Goal: Transaction & Acquisition: Purchase product/service

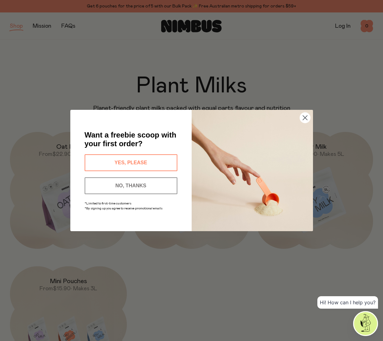
scroll to position [18, 0]
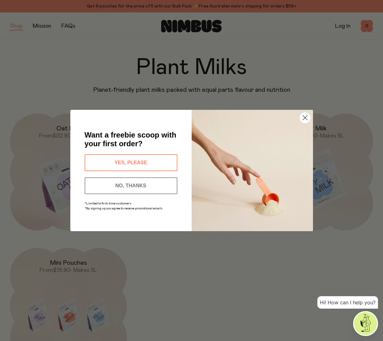
click at [306, 120] on icon "Close dialog" at bounding box center [305, 118] width 4 height 4
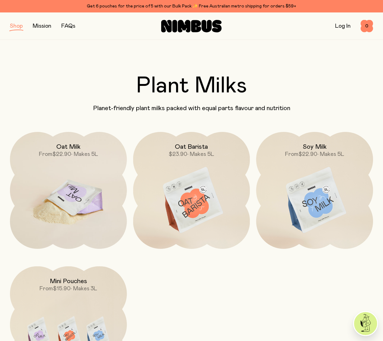
scroll to position [0, 0]
click at [30, 188] on img at bounding box center [68, 200] width 117 height 137
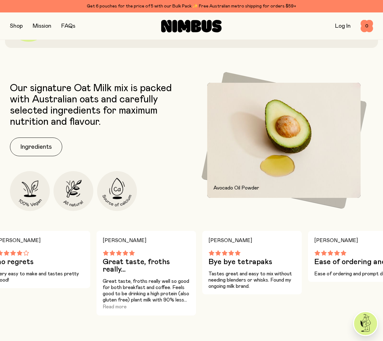
scroll to position [217, 0]
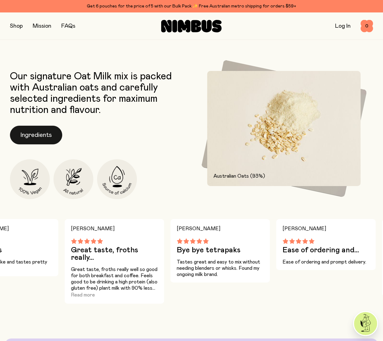
click at [42, 139] on button "Ingredients" at bounding box center [36, 135] width 52 height 19
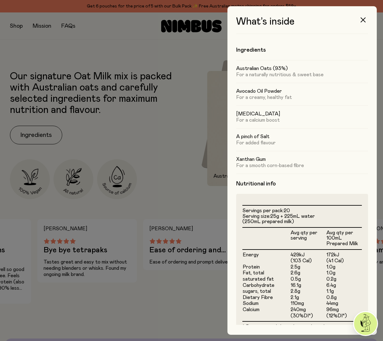
scroll to position [0, 0]
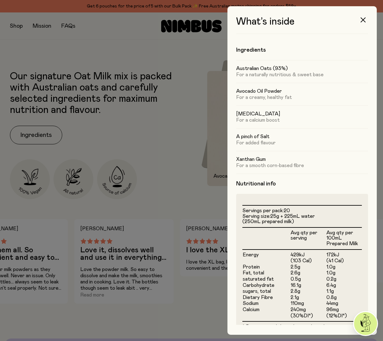
drag, startPoint x: 364, startPoint y: 20, endPoint x: 139, endPoint y: 73, distance: 231.6
click at [364, 20] on icon "button" at bounding box center [363, 19] width 5 height 5
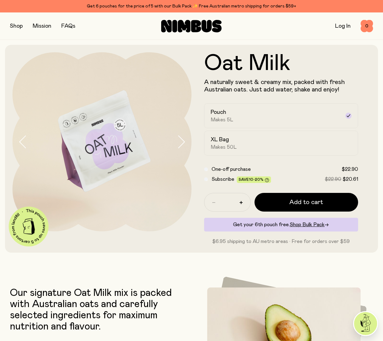
scroll to position [217, 0]
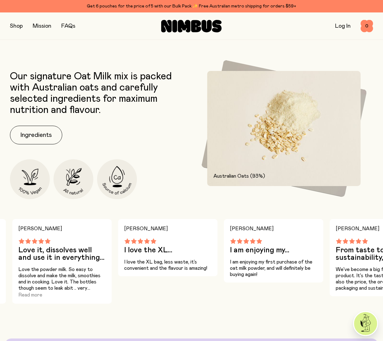
click at [18, 27] on button "button" at bounding box center [16, 26] width 13 height 9
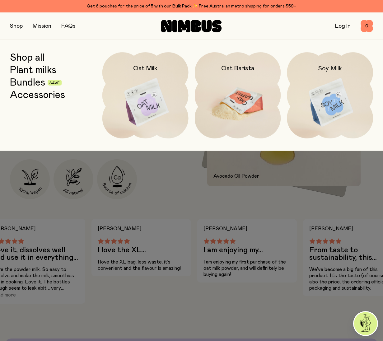
click at [247, 101] on img at bounding box center [238, 102] width 86 height 101
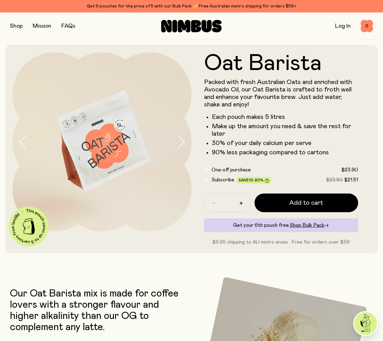
click at [184, 143] on icon "button" at bounding box center [181, 142] width 6 height 12
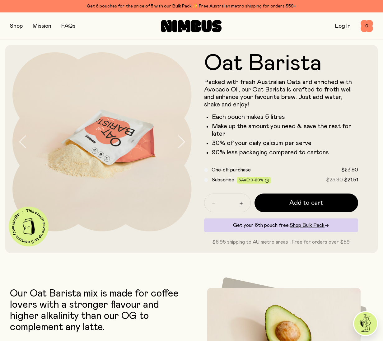
click at [184, 143] on icon "button" at bounding box center [181, 142] width 6 height 12
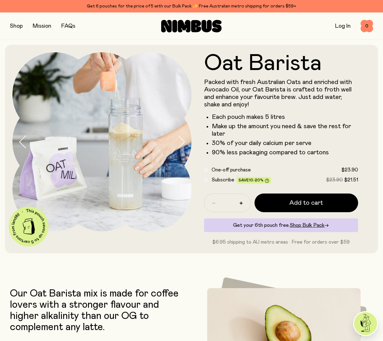
click at [184, 143] on icon "button" at bounding box center [181, 142] width 6 height 12
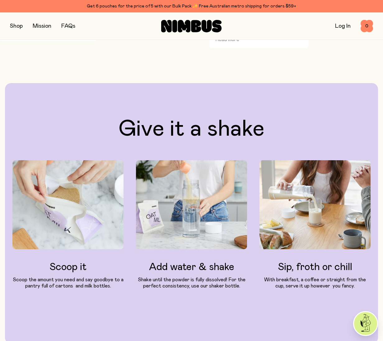
scroll to position [473, 0]
